Goal: Information Seeking & Learning: Learn about a topic

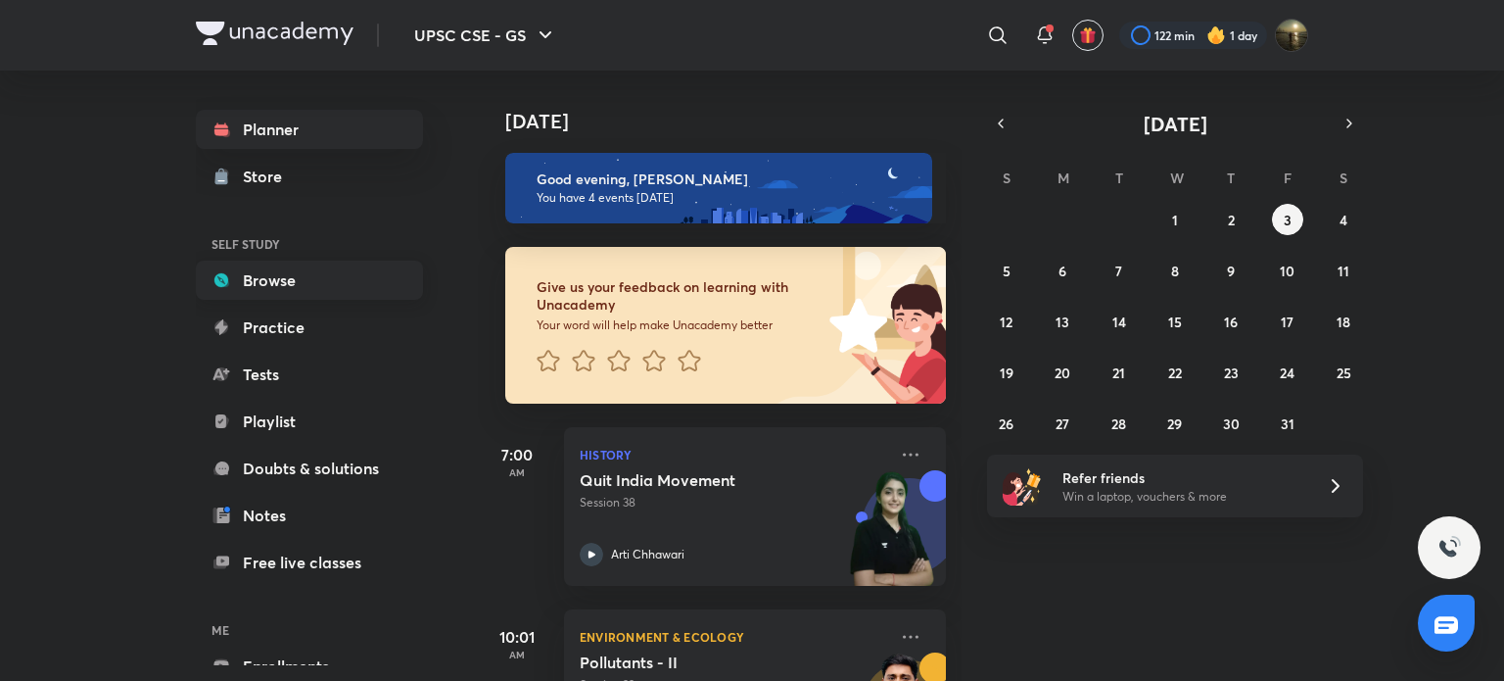
click at [333, 278] on link "Browse" at bounding box center [309, 279] width 227 height 39
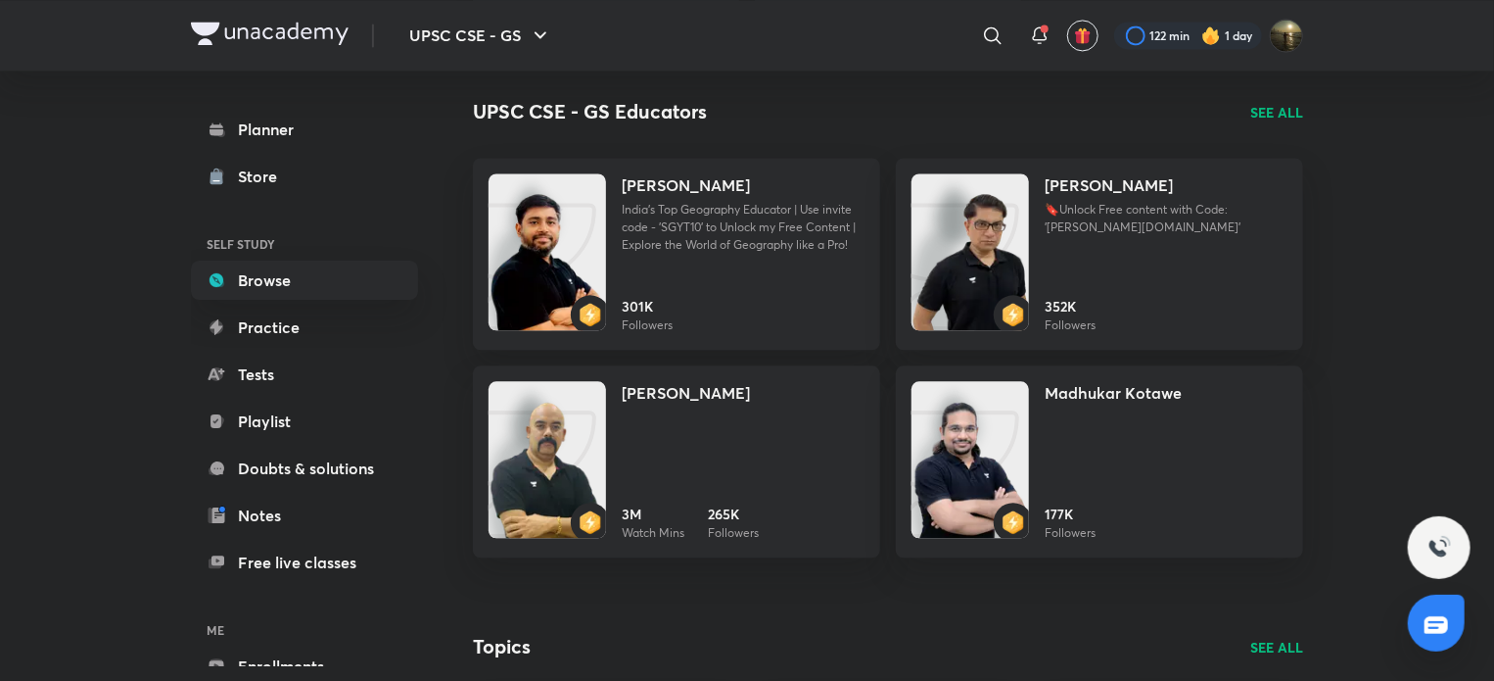
scroll to position [2106, 0]
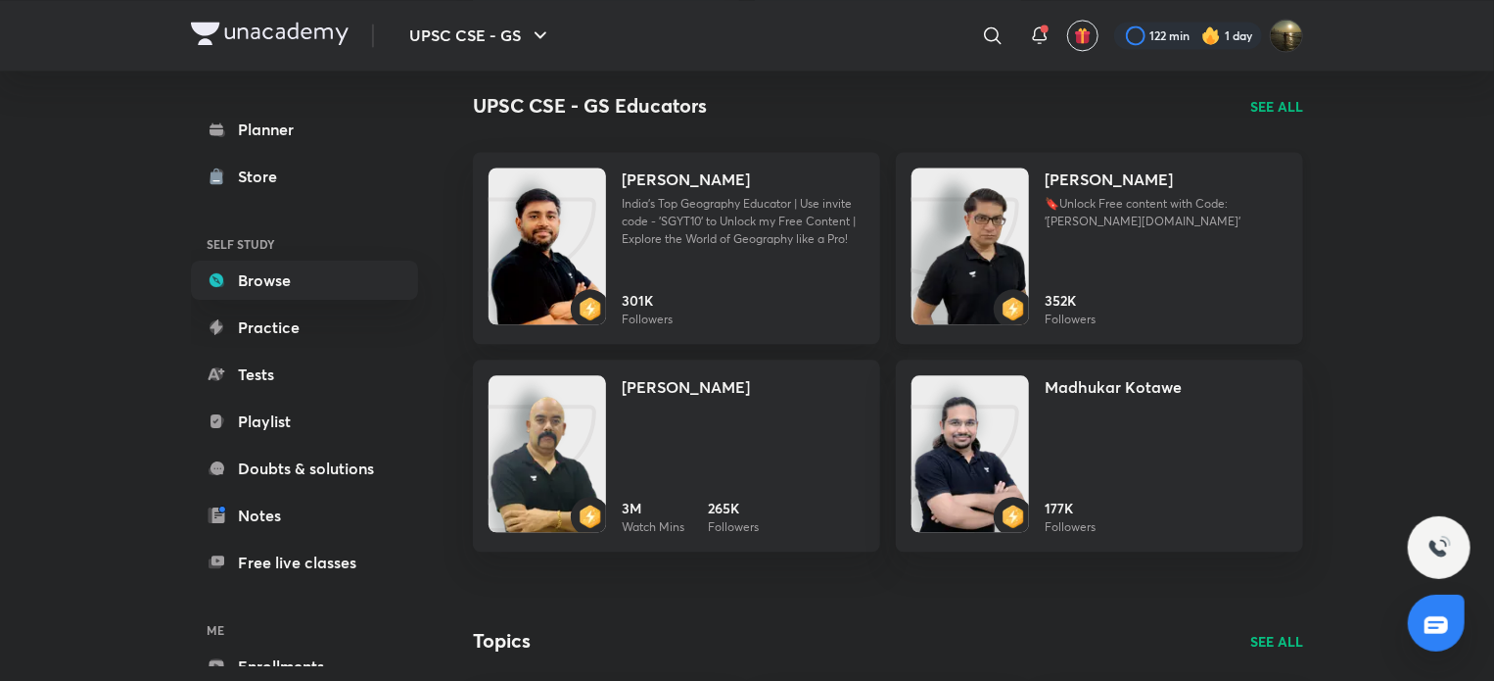
click at [988, 216] on img at bounding box center [971, 265] width 118 height 157
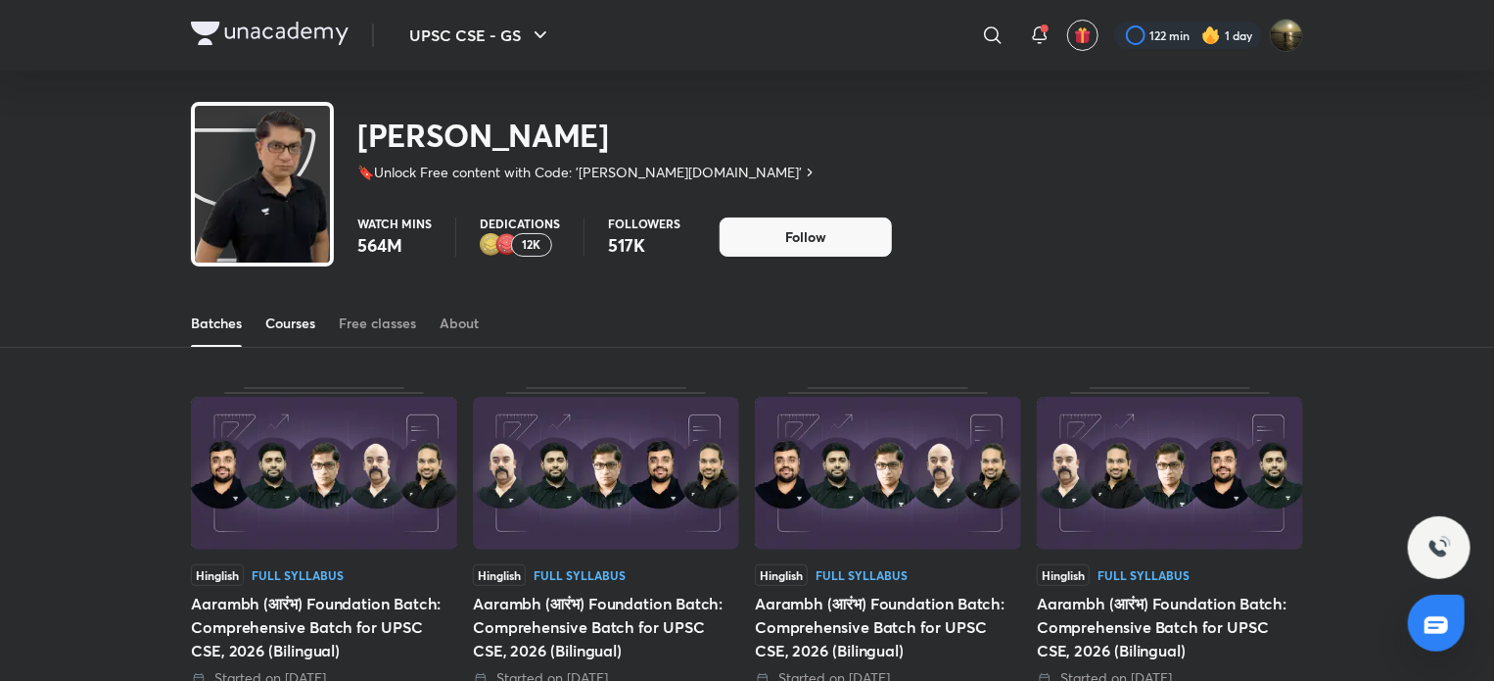
click at [294, 316] on div "Courses" at bounding box center [290, 323] width 50 height 20
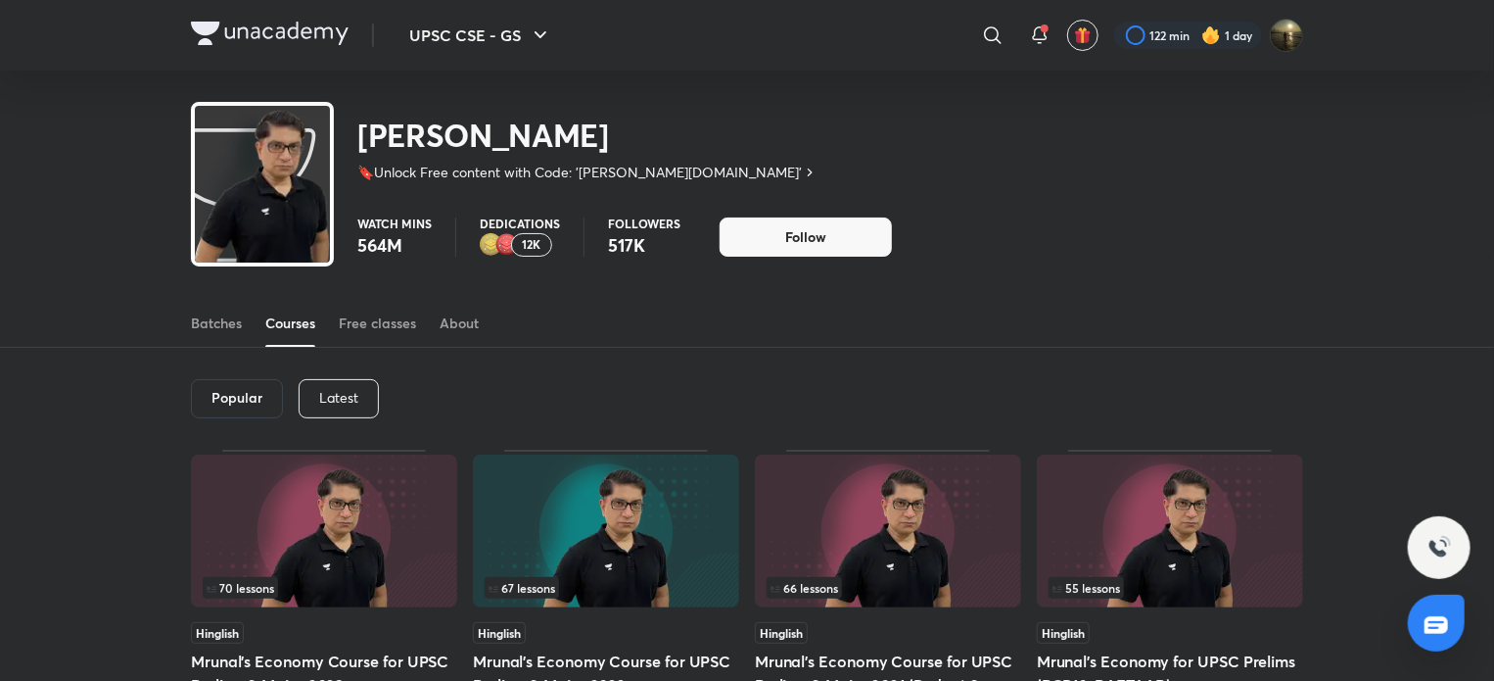
click at [340, 390] on p "Latest" at bounding box center [338, 398] width 39 height 16
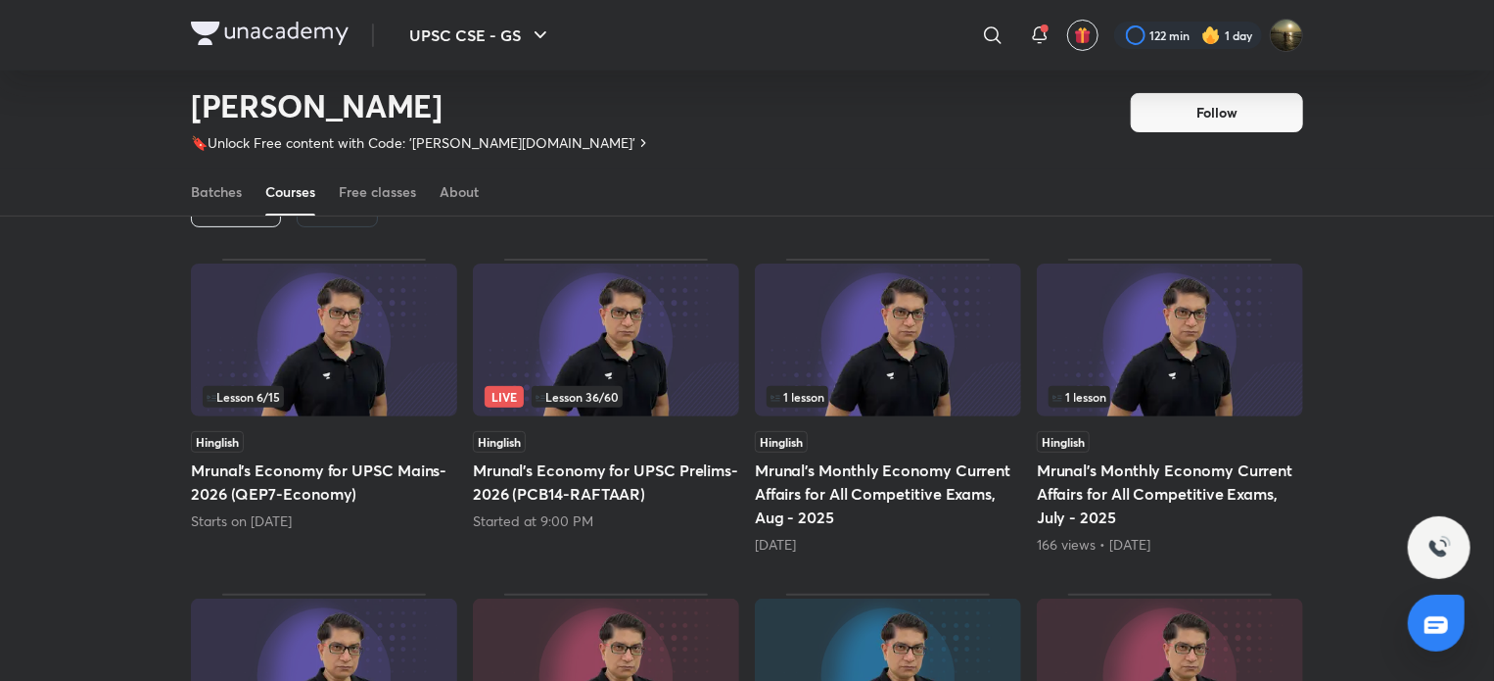
scroll to position [84, 0]
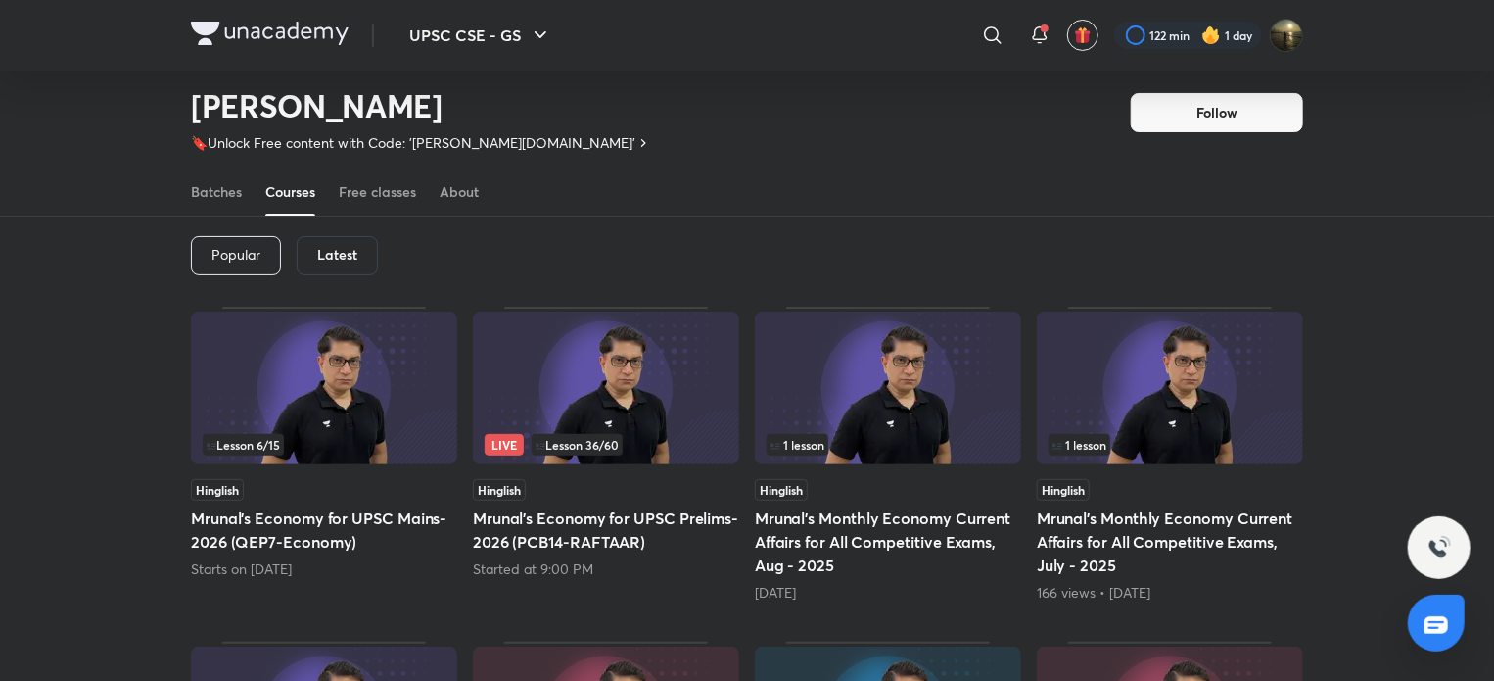
click at [336, 371] on img at bounding box center [324, 387] width 266 height 153
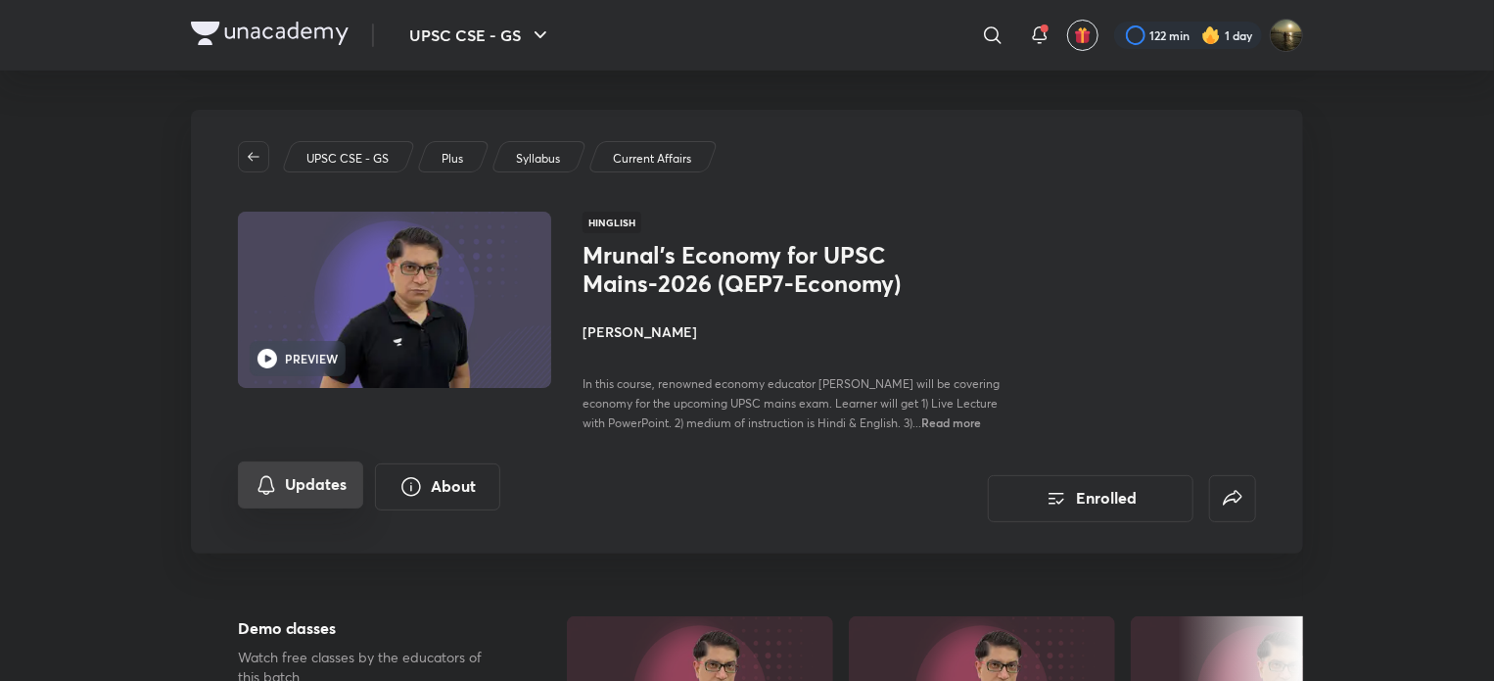
click at [346, 481] on button "Updates" at bounding box center [300, 484] width 125 height 47
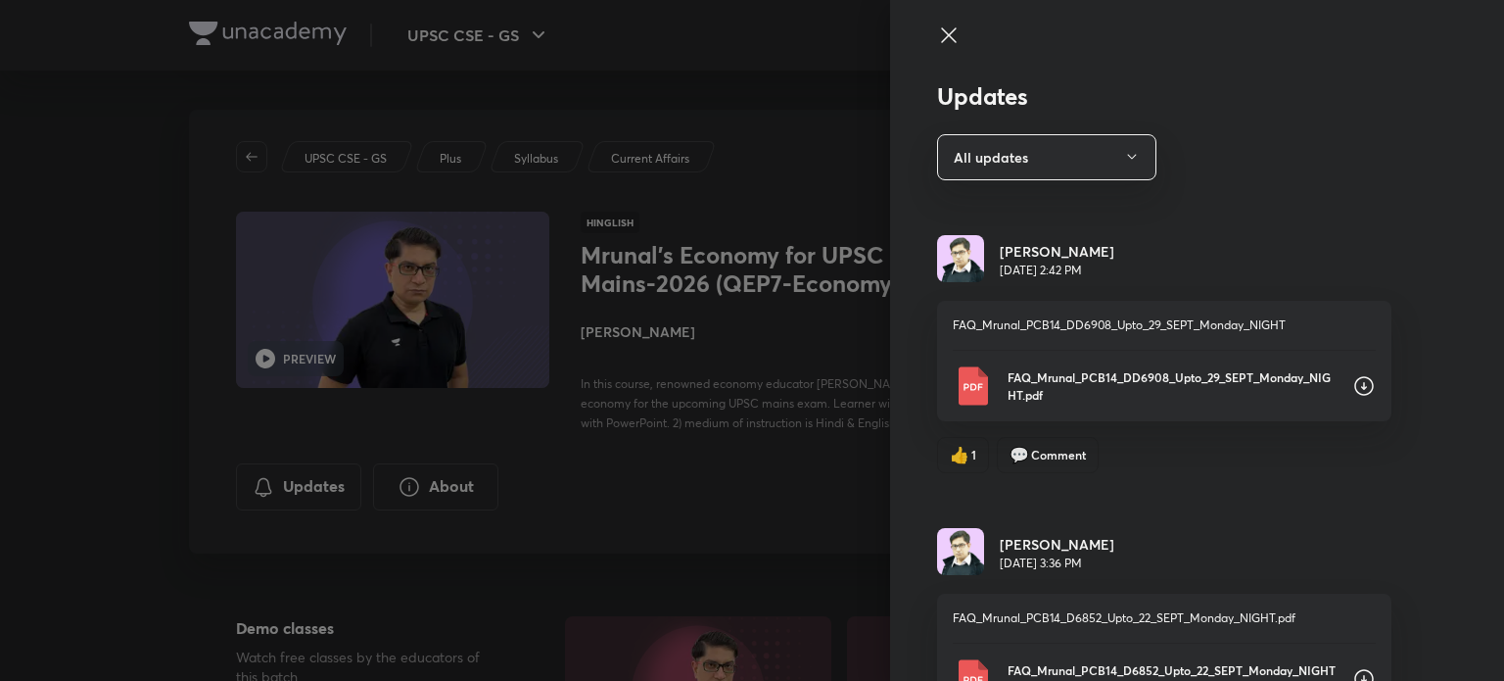
click at [1149, 383] on p "FAQ_Mrunal_PCB14_DD6908_Upto_29_SEPT_Monday_NIGHT.pdf" at bounding box center [1172, 385] width 329 height 35
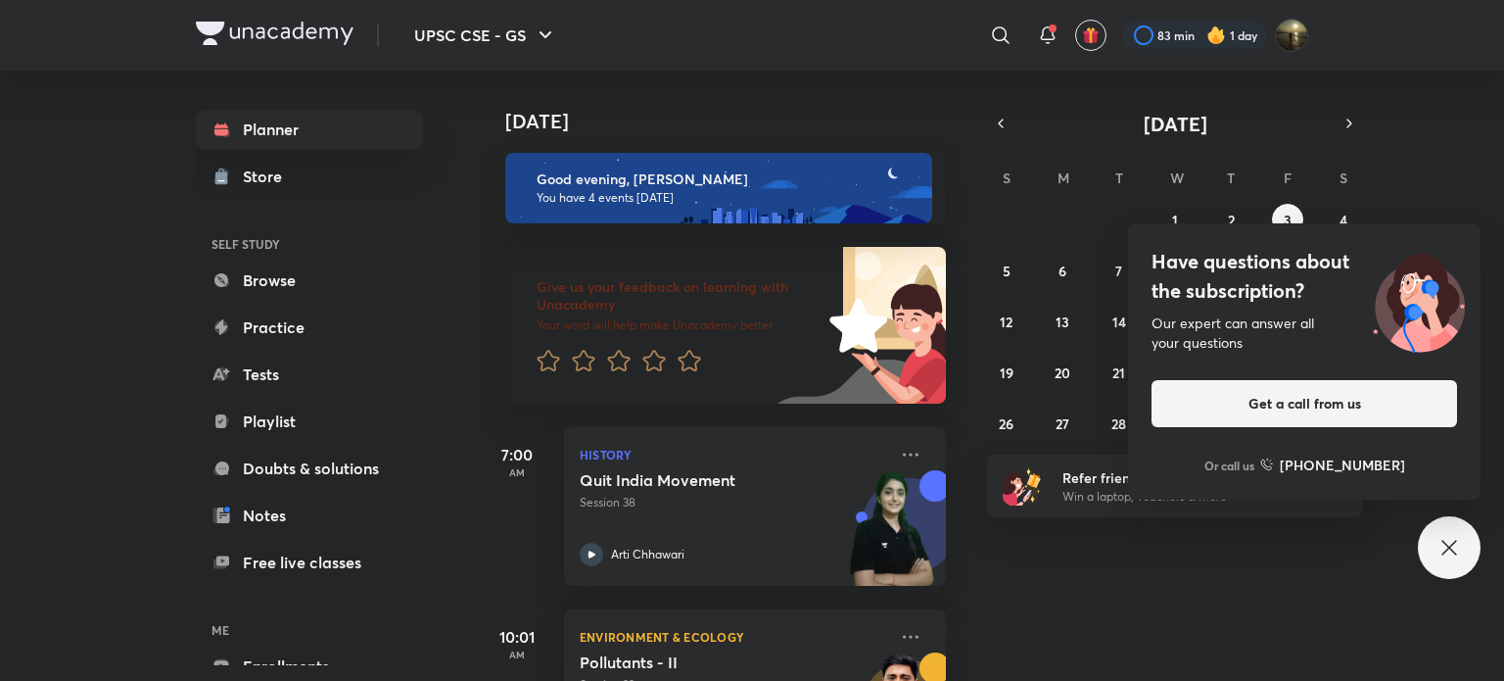
scroll to position [482, 0]
